Goal: Information Seeking & Learning: Find contact information

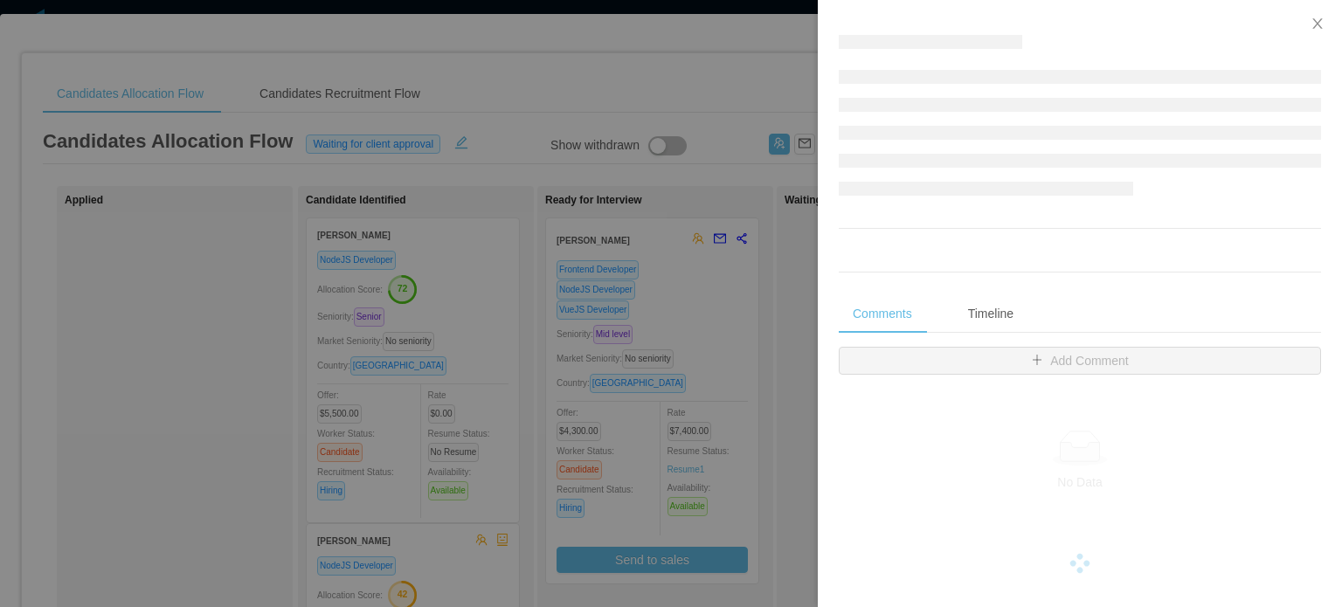
scroll to position [175, 0]
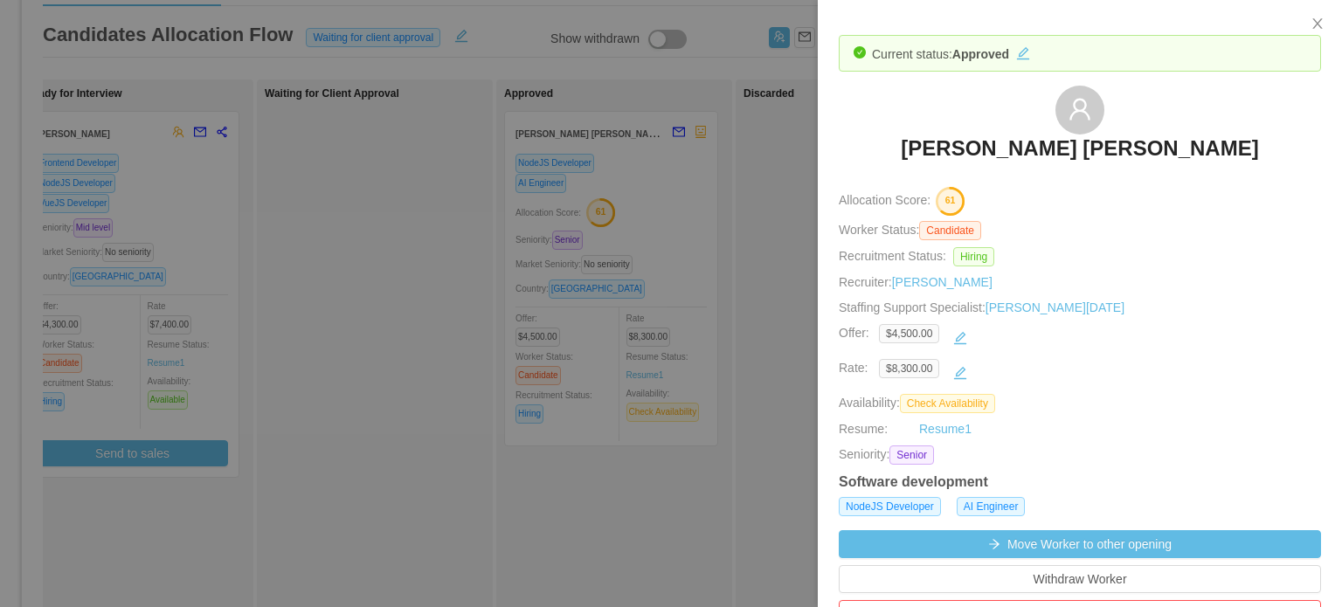
click at [1019, 146] on h3 "[PERSON_NAME] [PERSON_NAME]" at bounding box center [1079, 149] width 357 height 28
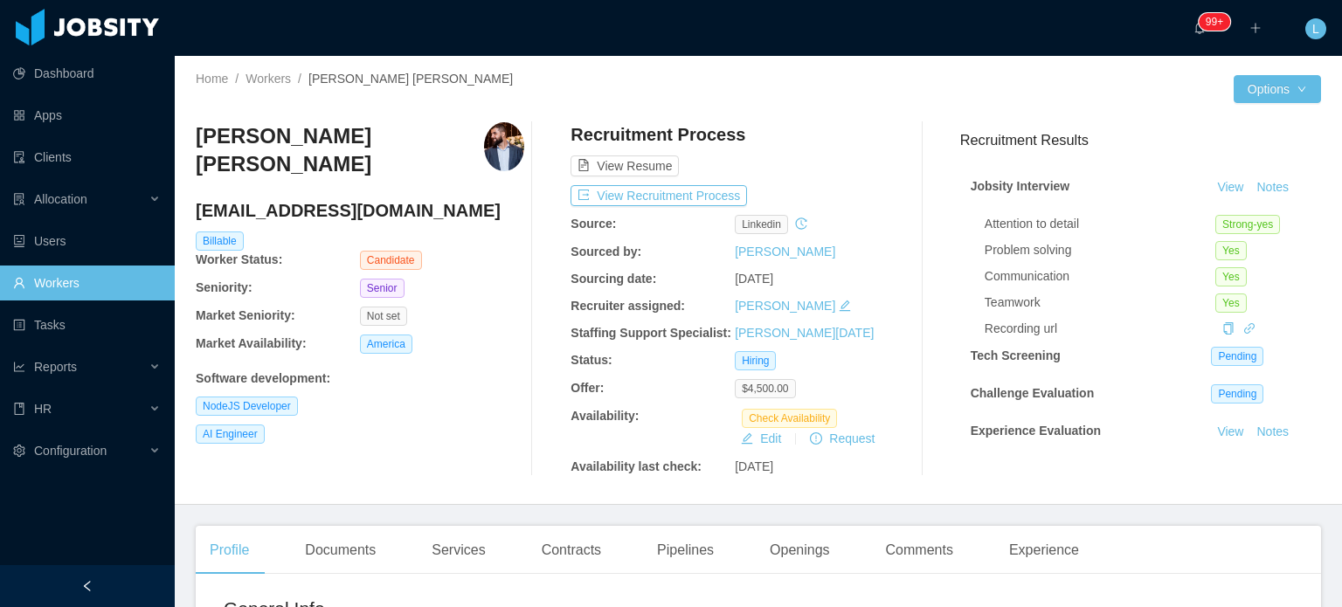
click at [367, 213] on h4 "magnochiabai@gmail.com" at bounding box center [360, 210] width 328 height 24
copy h4 "magnochiabai@gmail.com"
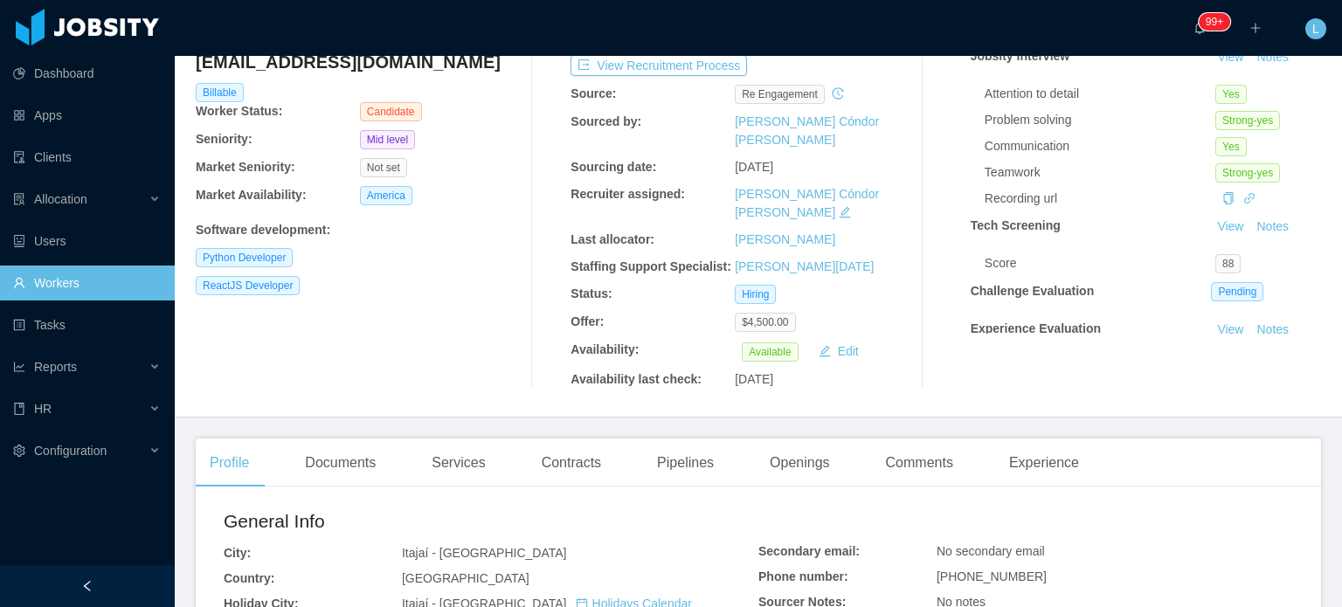
scroll to position [175, 0]
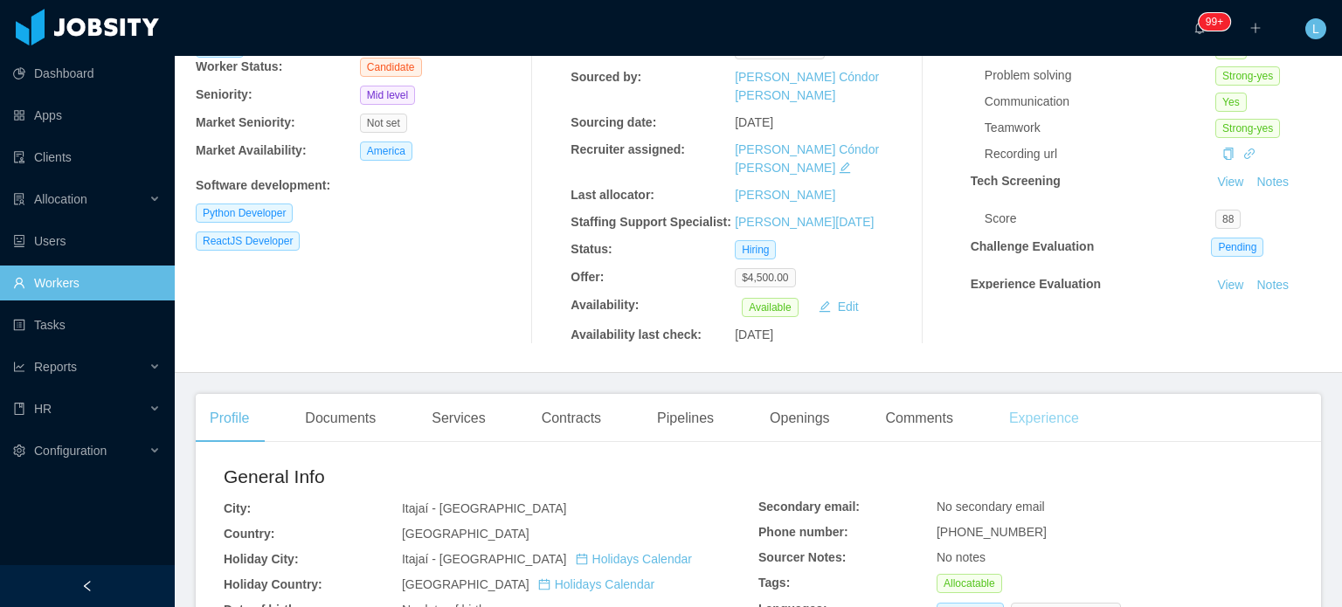
click at [1037, 394] on div "Experience" at bounding box center [1044, 418] width 98 height 49
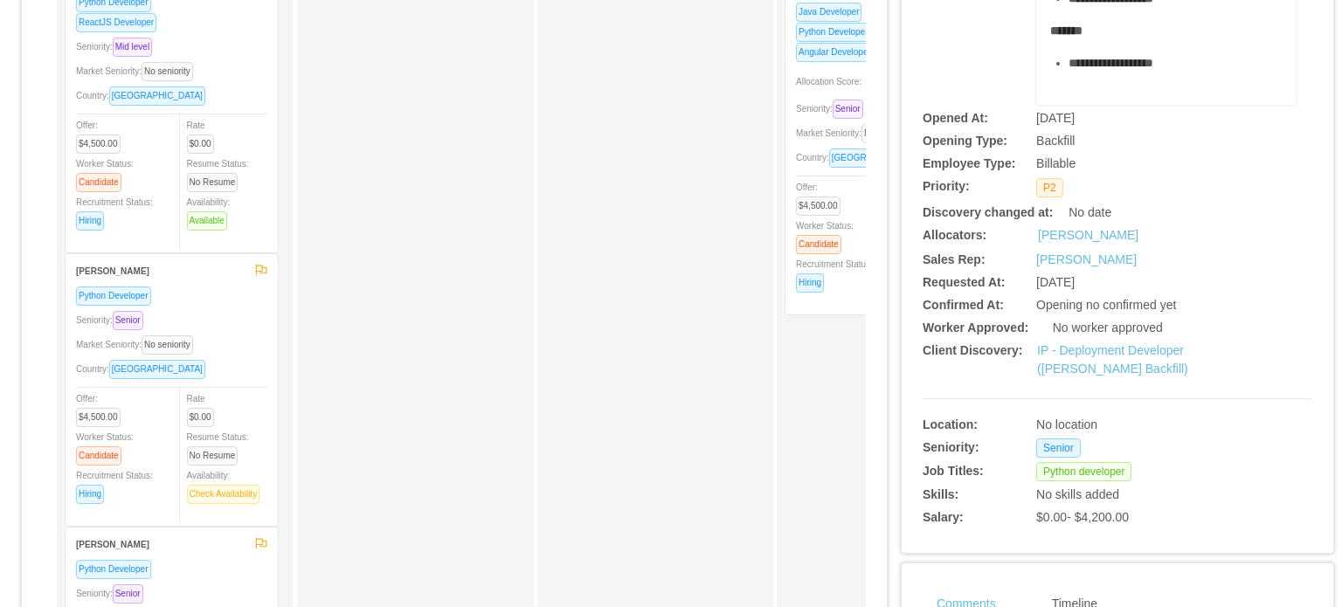
scroll to position [262, 0]
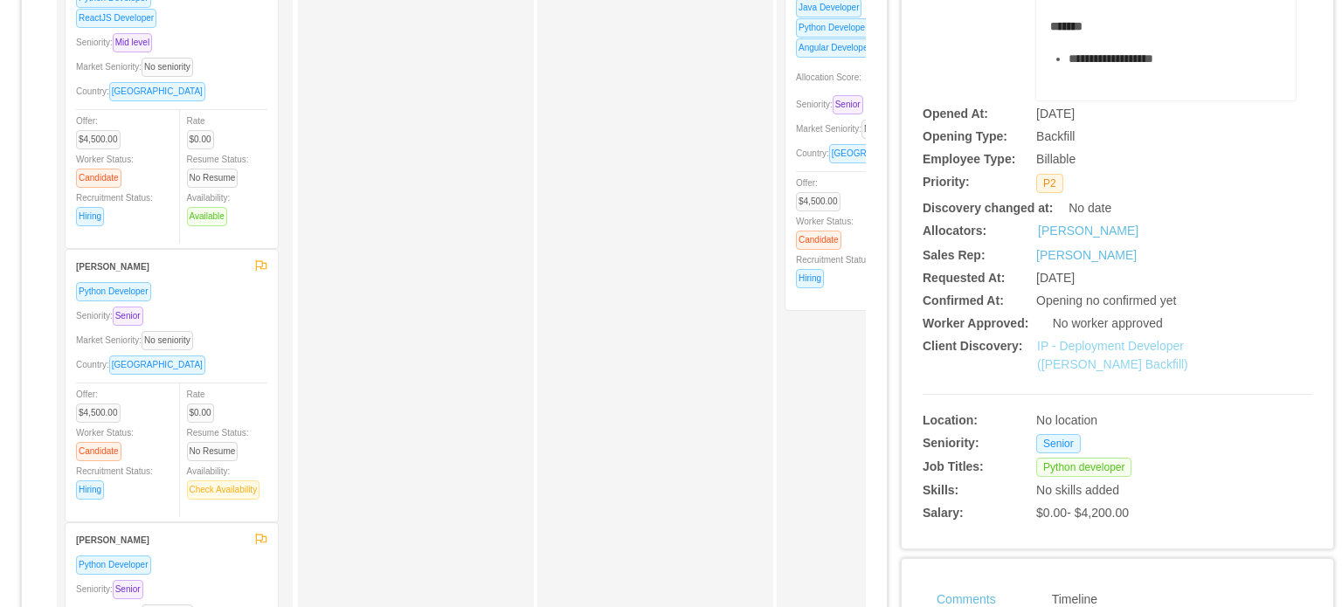
click at [1120, 346] on link "IP - Deployment Developer (Kavyn Franco's Backfill)" at bounding box center [1112, 355] width 151 height 32
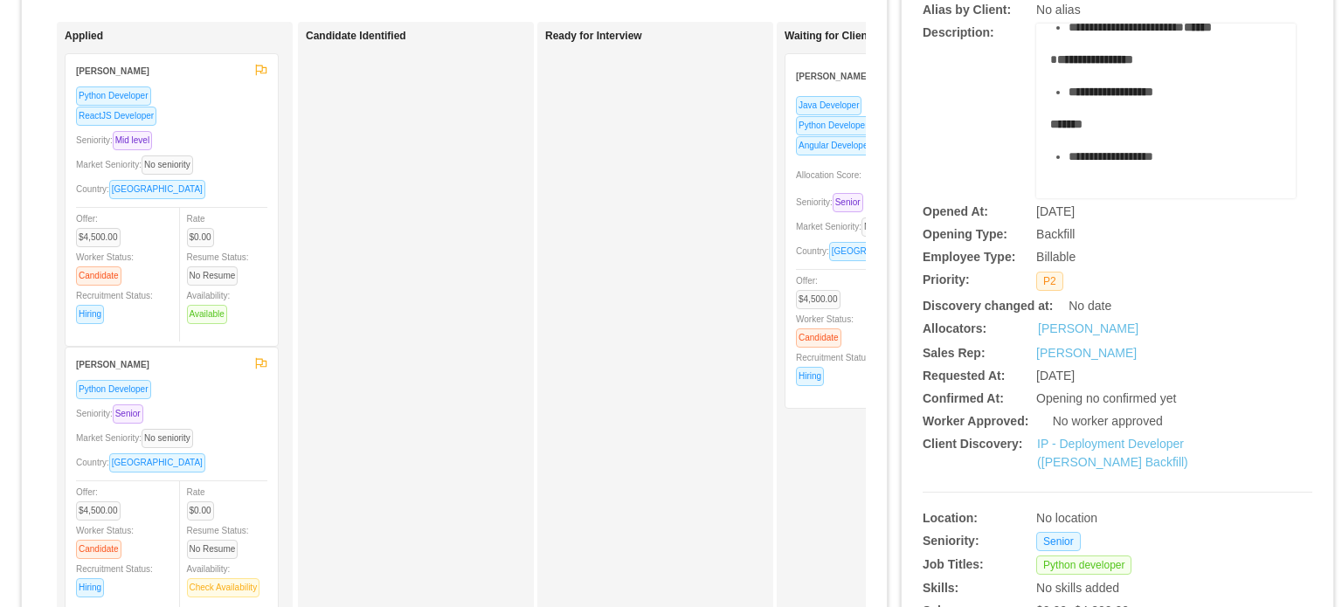
scroll to position [0, 0]
